Goal: Task Accomplishment & Management: Manage account settings

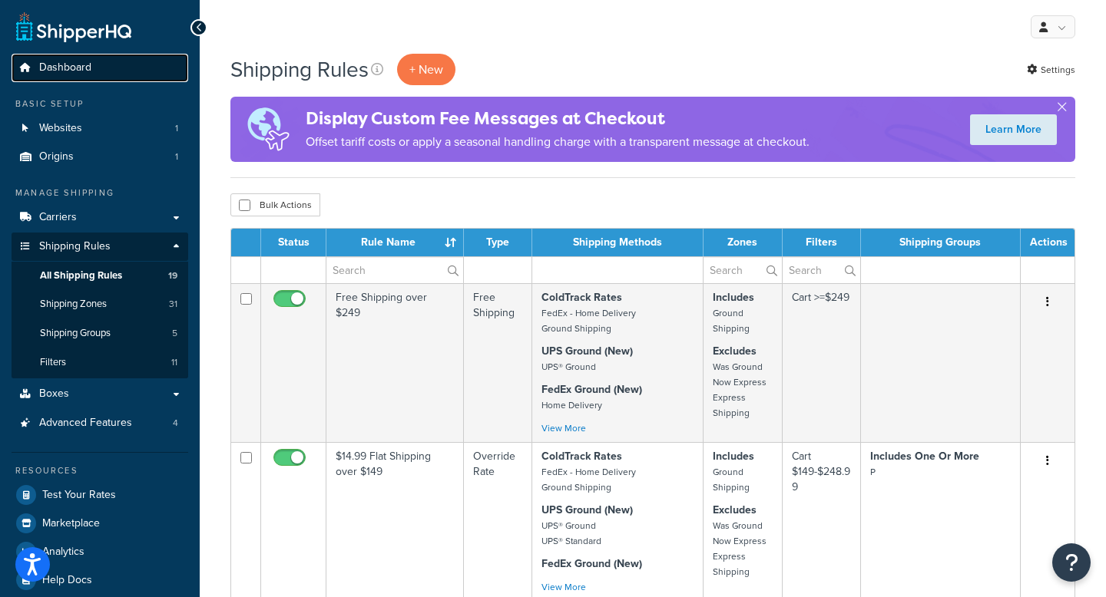
click at [50, 77] on link "Dashboard" at bounding box center [100, 68] width 177 height 28
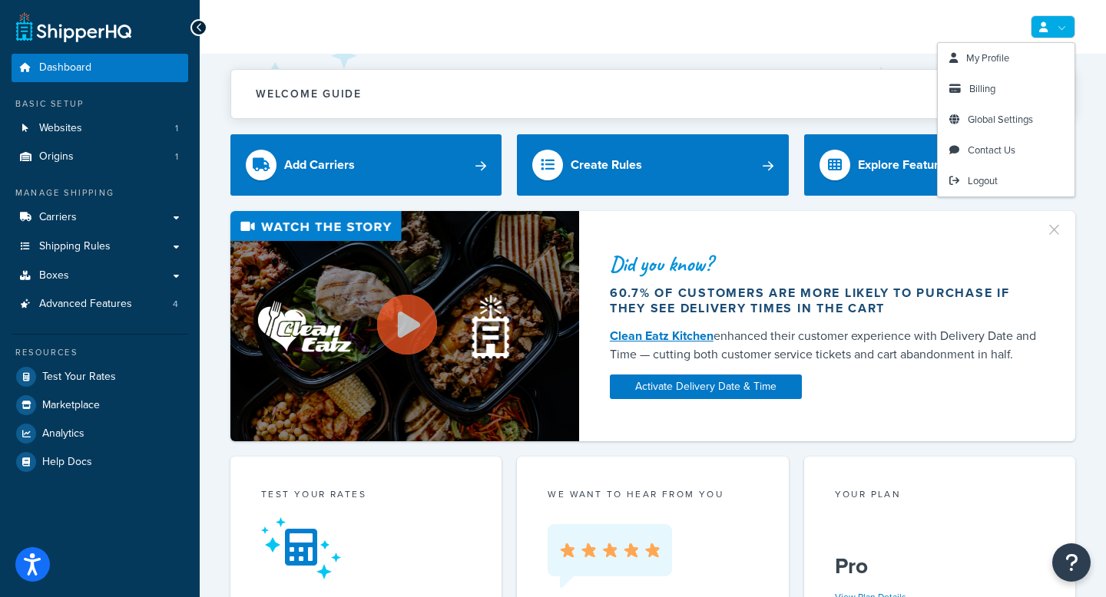
click at [1048, 28] on link at bounding box center [1052, 26] width 45 height 23
click at [974, 88] on span "Billing" at bounding box center [982, 88] width 26 height 15
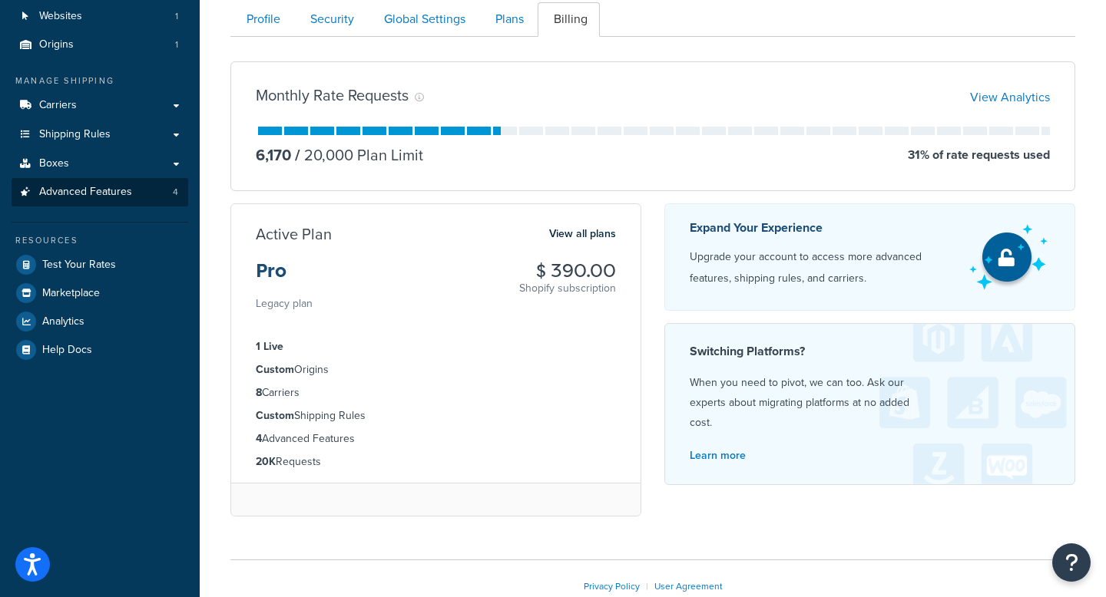
scroll to position [58, 0]
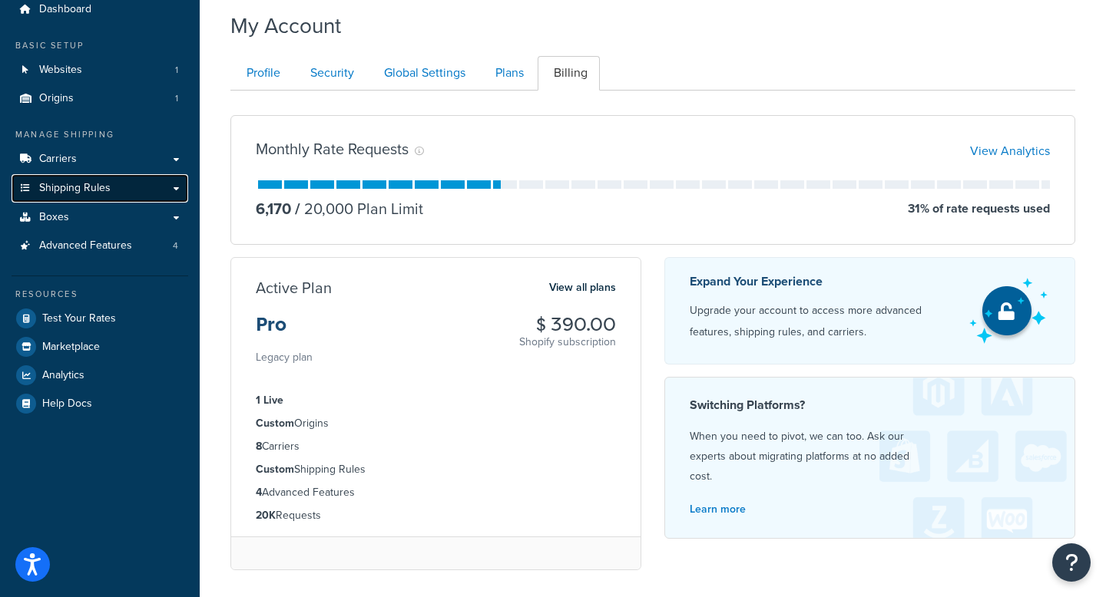
click at [88, 191] on span "Shipping Rules" at bounding box center [74, 188] width 71 height 13
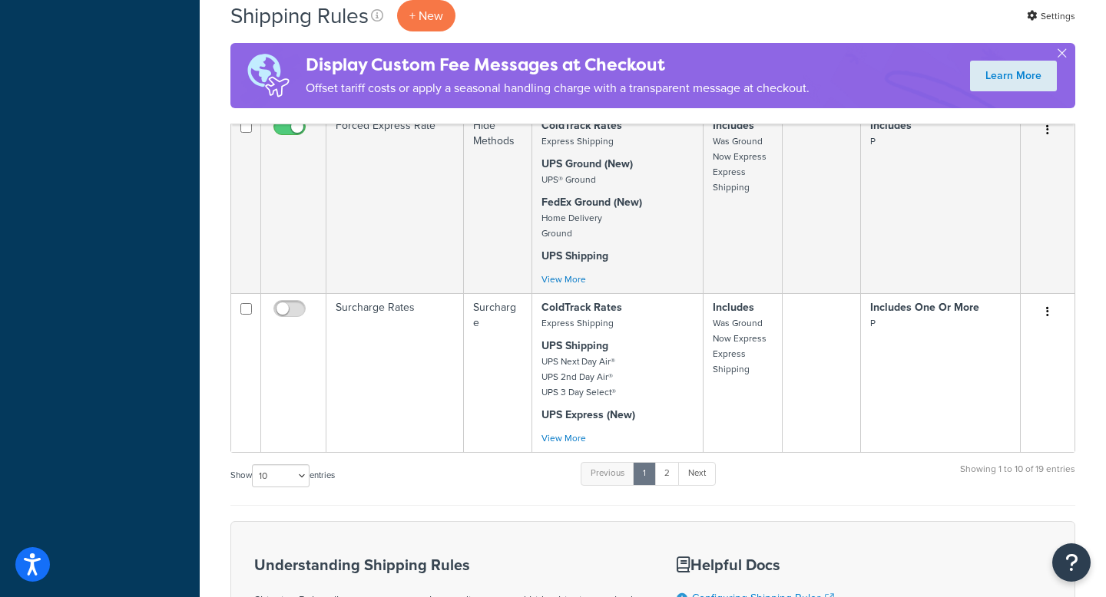
scroll to position [1412, 0]
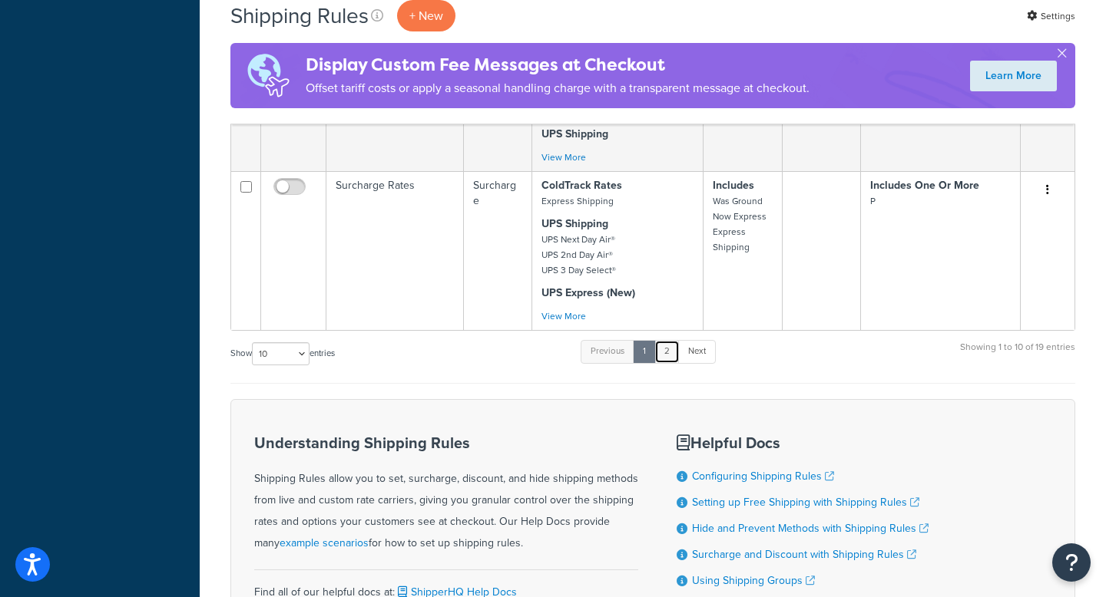
click at [667, 356] on link "2" at bounding box center [666, 351] width 25 height 23
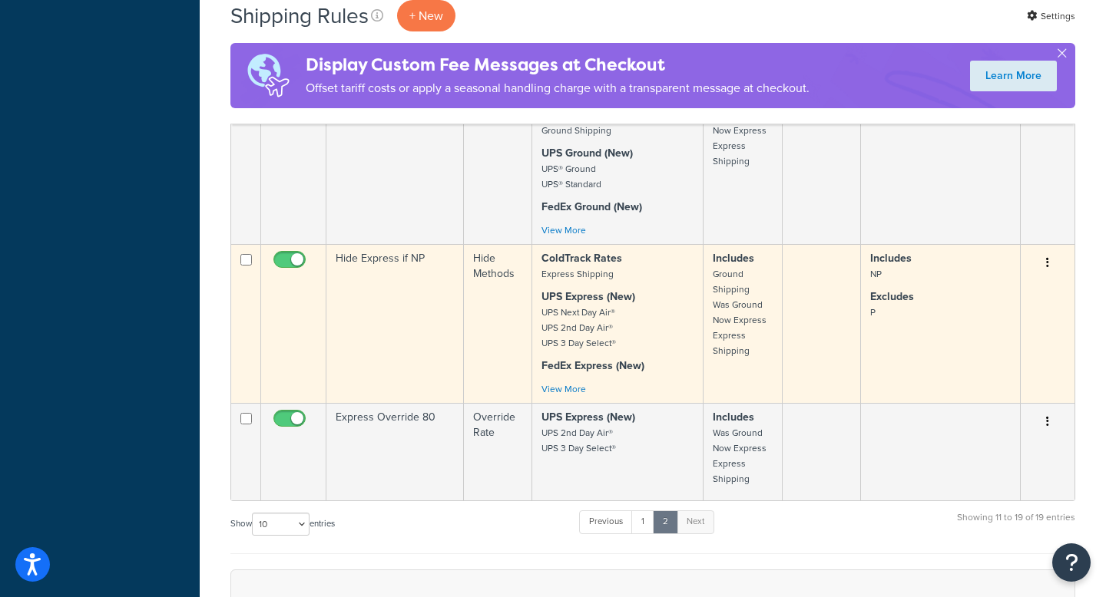
scroll to position [1159, 0]
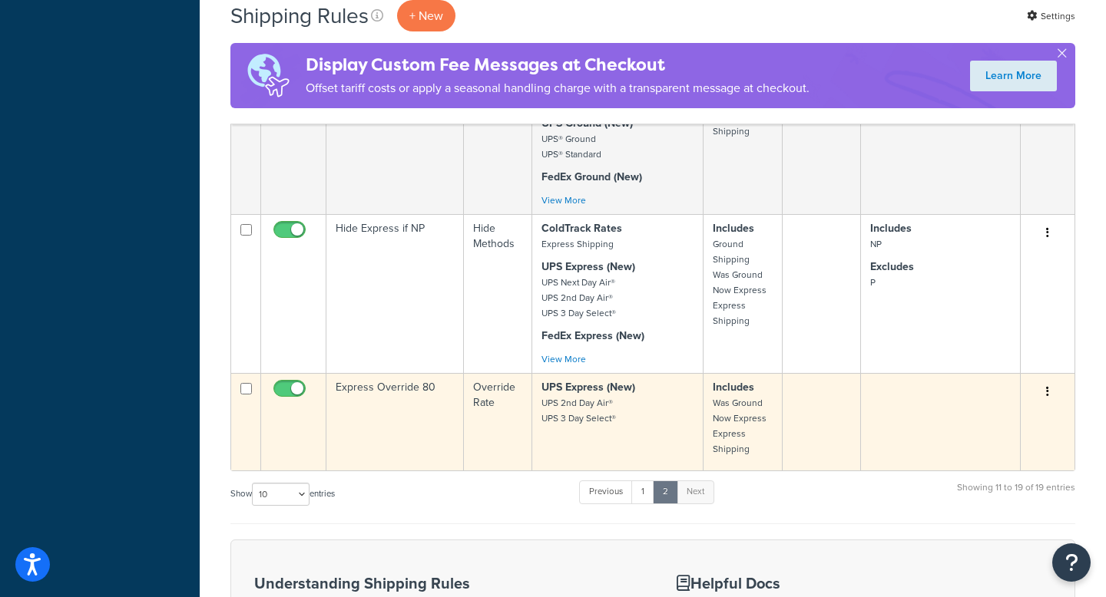
click at [409, 423] on td "Express Override 80" at bounding box center [394, 422] width 137 height 98
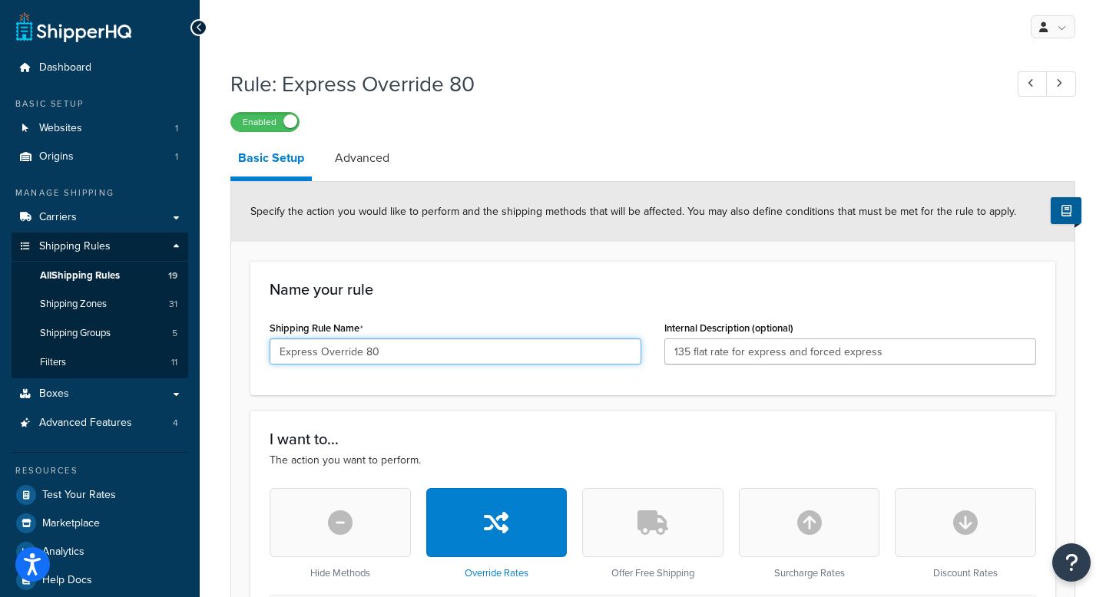
click at [403, 352] on input "Express Override 80" at bounding box center [456, 352] width 372 height 26
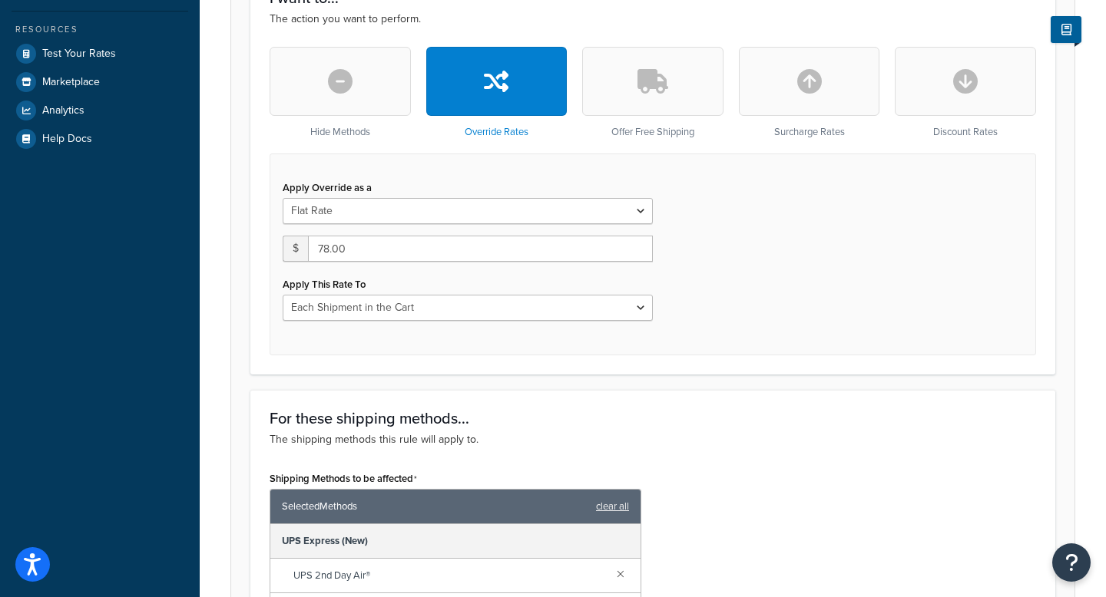
scroll to position [973, 0]
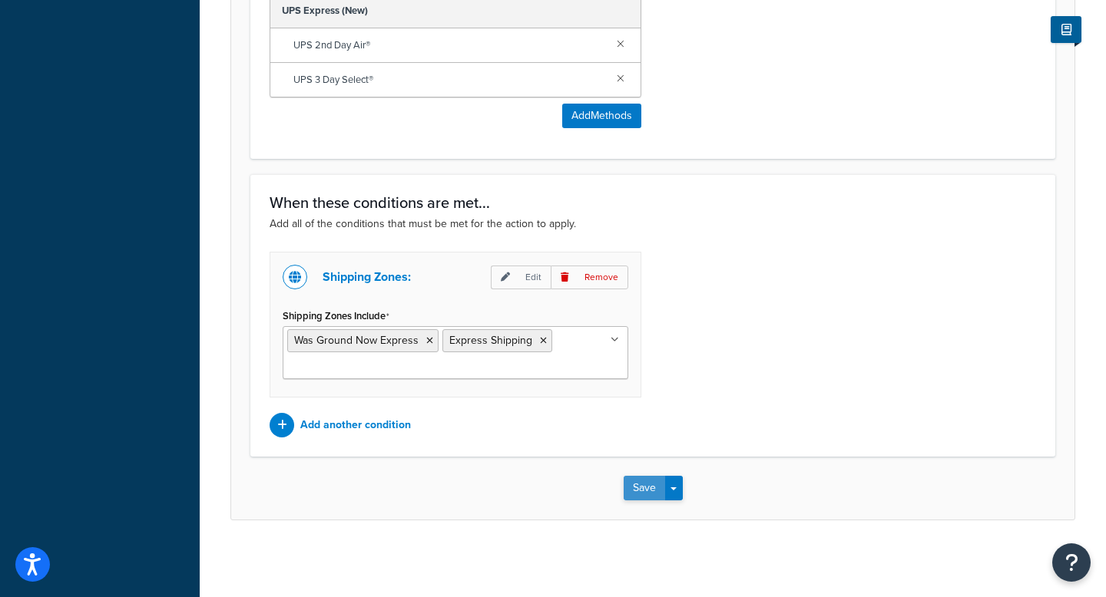
type input "Express Override 78"
click at [635, 481] on button "Save" at bounding box center [643, 488] width 41 height 25
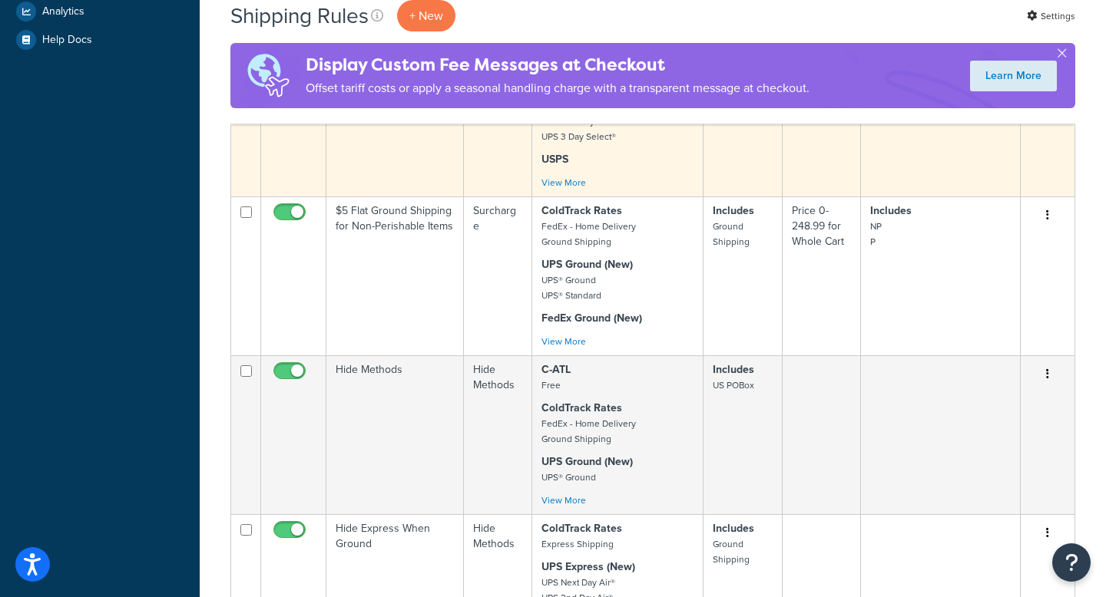
scroll to position [454, 0]
